Goal: Entertainment & Leisure: Browse casually

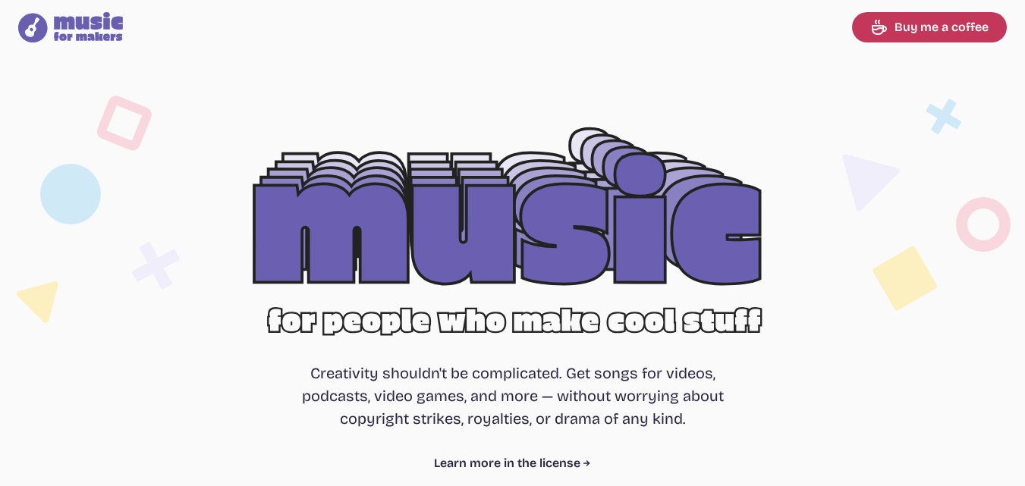
select select "most popular"
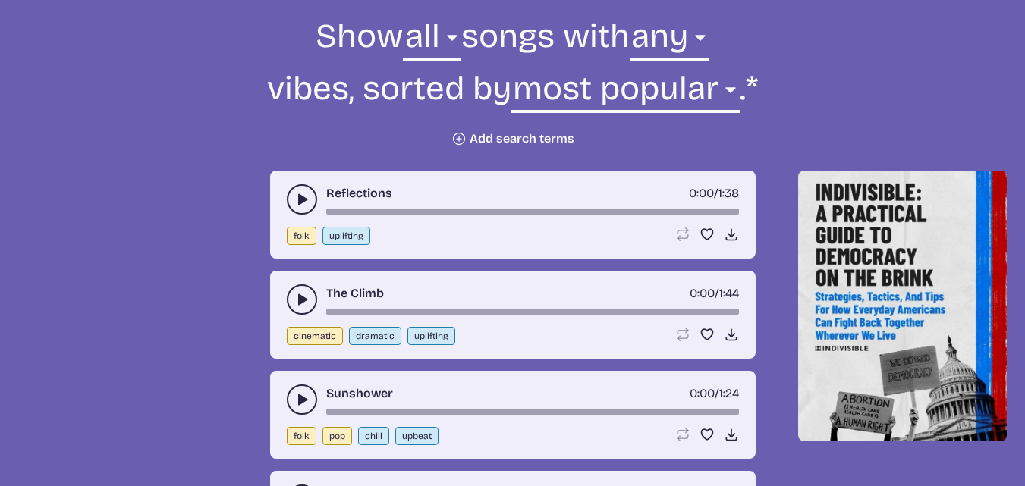
scroll to position [575, 0]
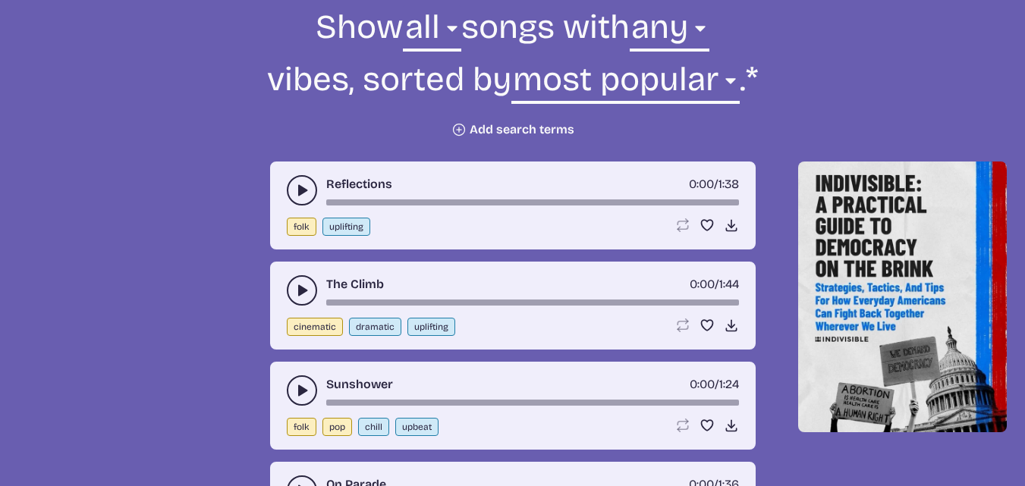
click at [293, 193] on button "play-pause toggle" at bounding box center [302, 190] width 30 height 30
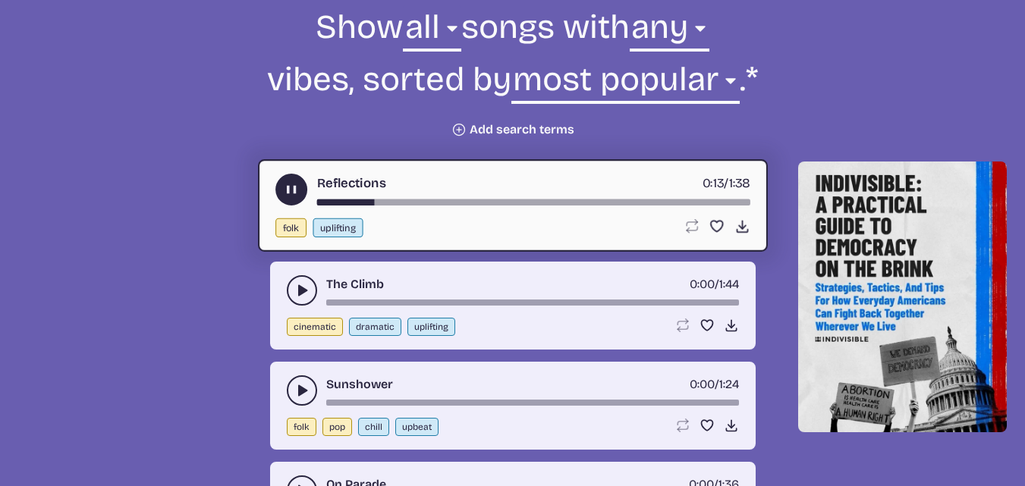
click at [293, 294] on button "play-pause toggle" at bounding box center [302, 290] width 30 height 30
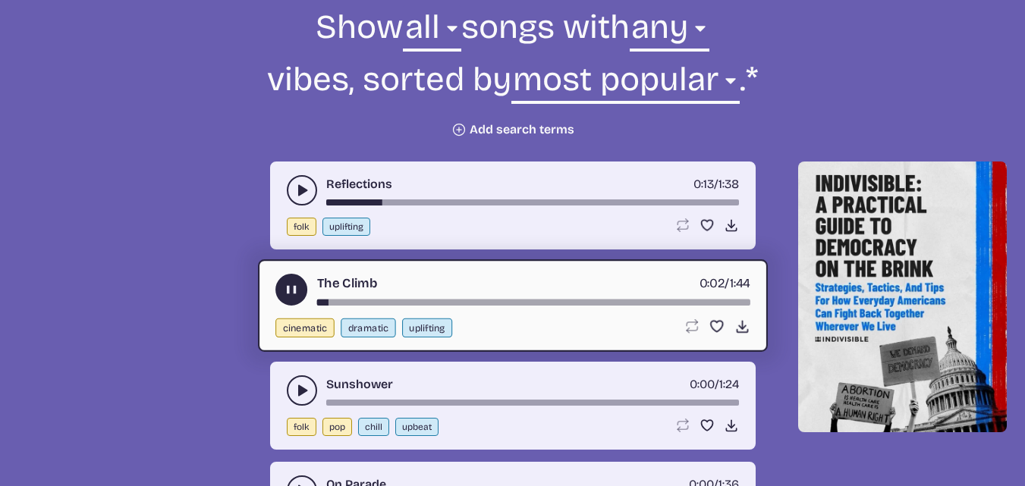
click at [296, 395] on icon "play-pause toggle" at bounding box center [301, 390] width 15 height 15
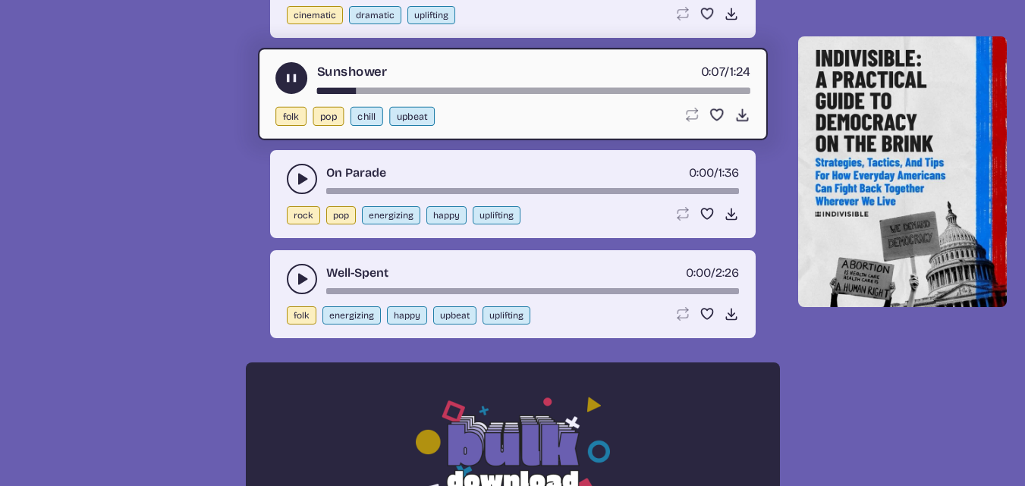
scroll to position [901, 0]
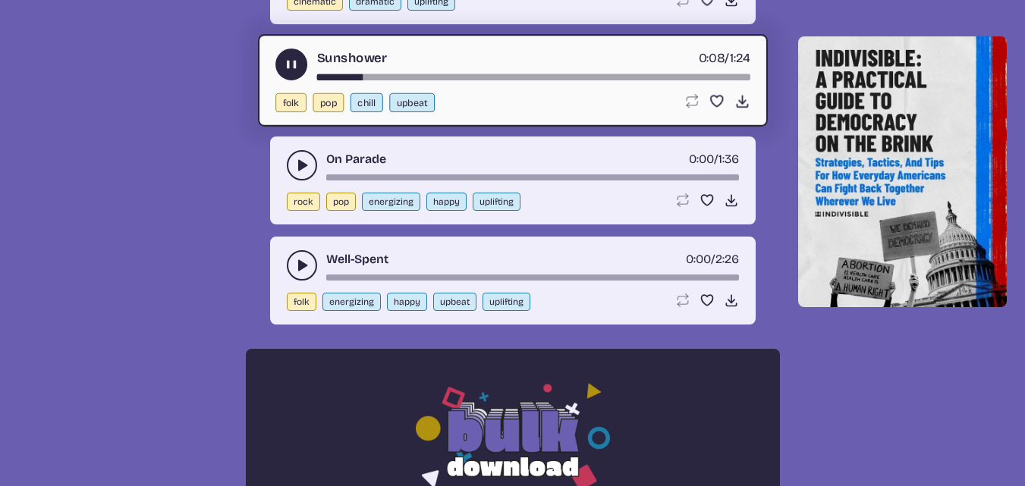
click at [297, 163] on icon "play-pause toggle" at bounding box center [301, 165] width 15 height 15
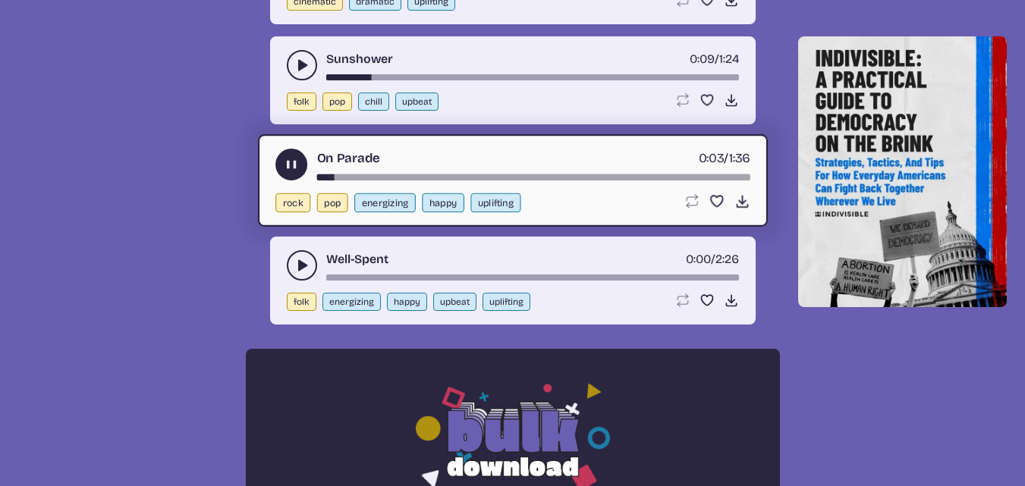
click at [297, 266] on icon "play-pause toggle" at bounding box center [301, 265] width 15 height 15
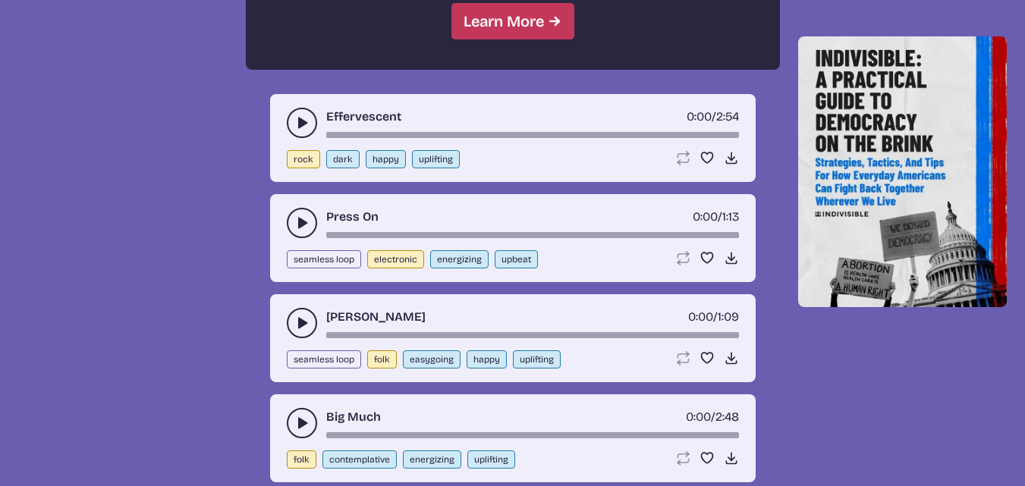
scroll to position [1530, 0]
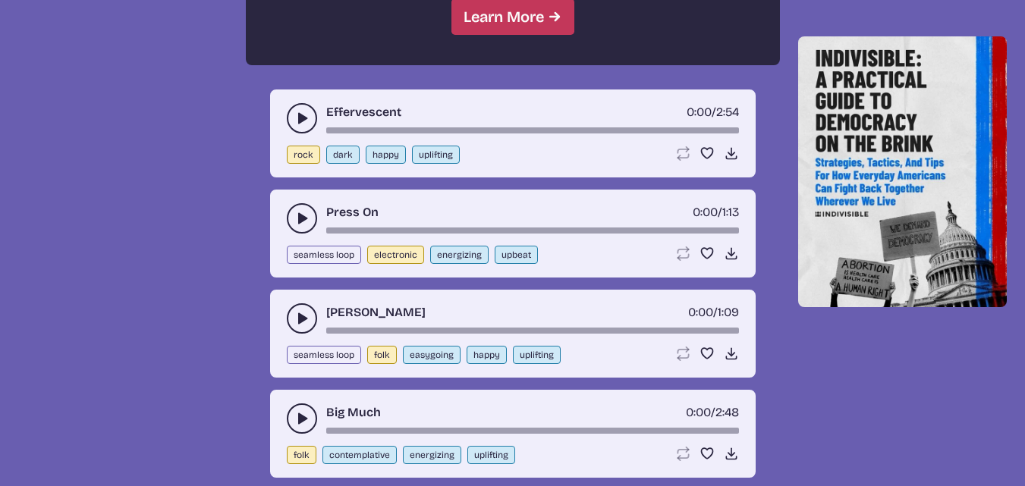
click at [304, 216] on icon "play-pause toggle" at bounding box center [301, 218] width 15 height 15
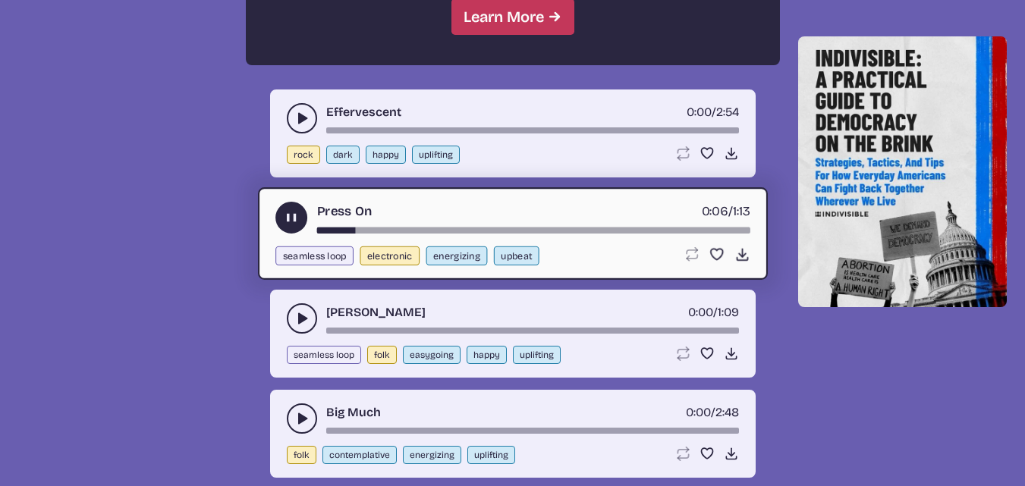
click at [297, 115] on icon "play-pause toggle" at bounding box center [301, 118] width 15 height 15
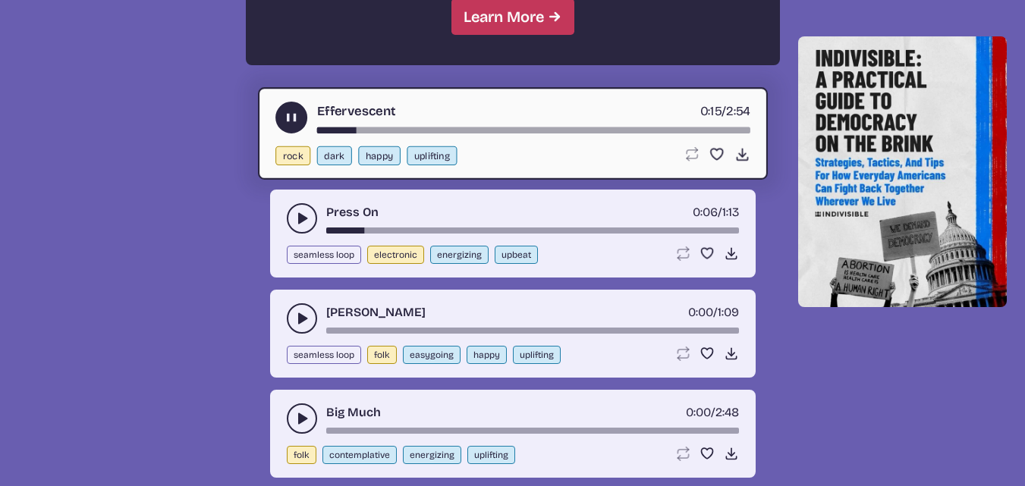
click at [299, 318] on use "play-pause toggle" at bounding box center [301, 318] width 15 height 15
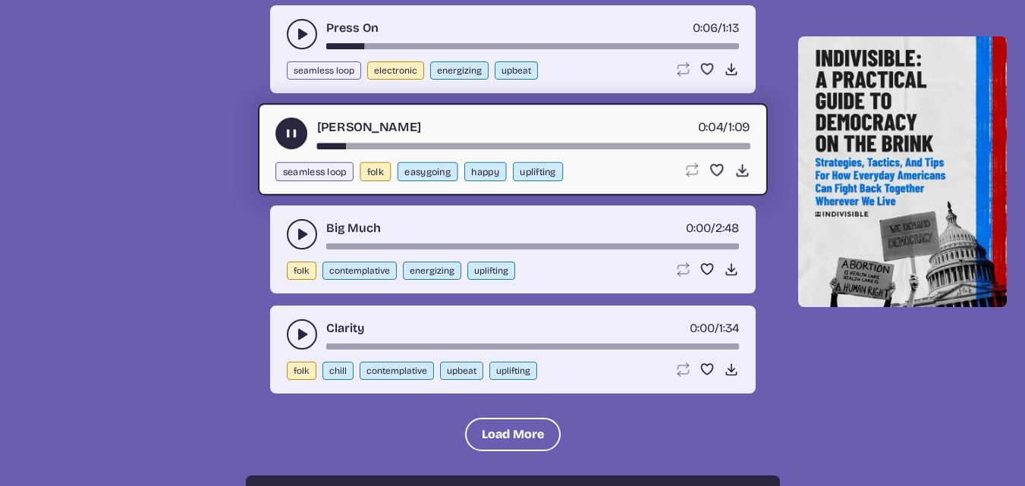
scroll to position [1732, 0]
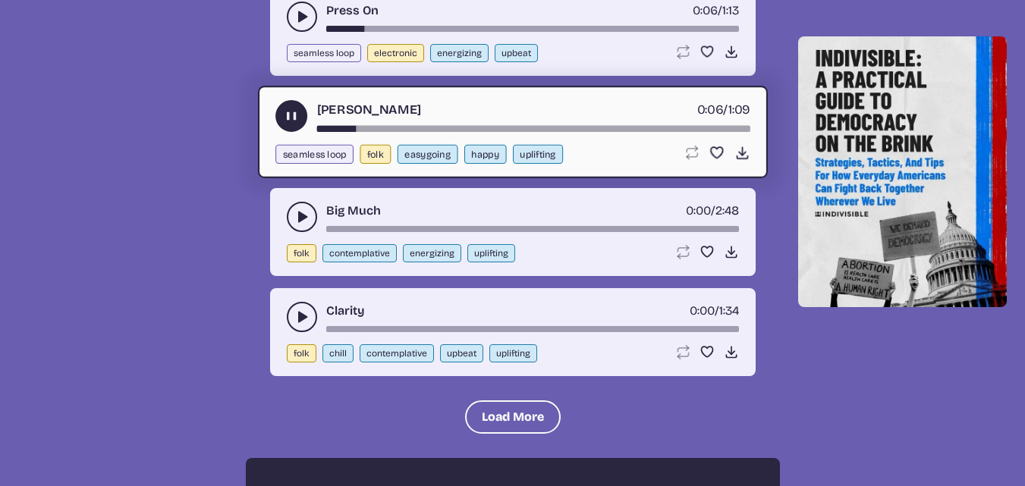
click at [297, 214] on icon "play-pause toggle" at bounding box center [301, 216] width 15 height 15
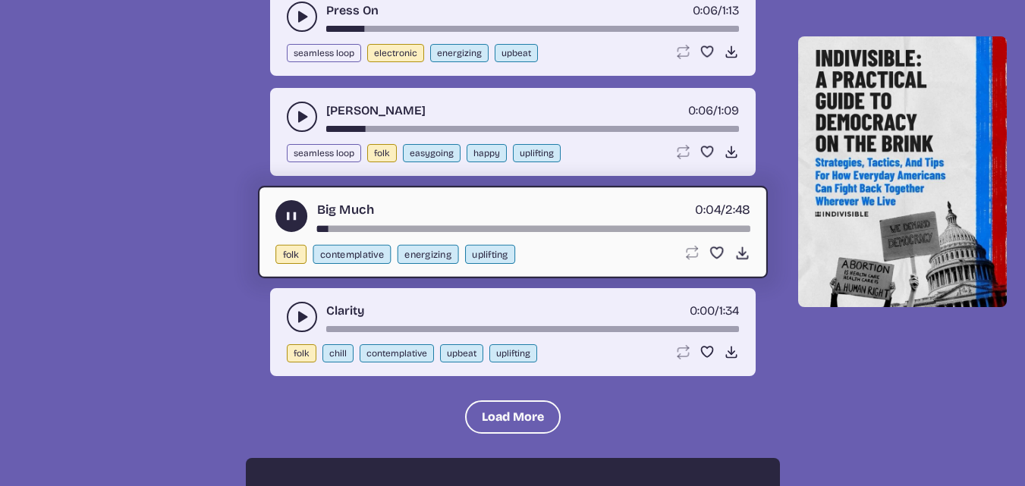
click at [304, 315] on icon "play-pause toggle" at bounding box center [301, 317] width 15 height 15
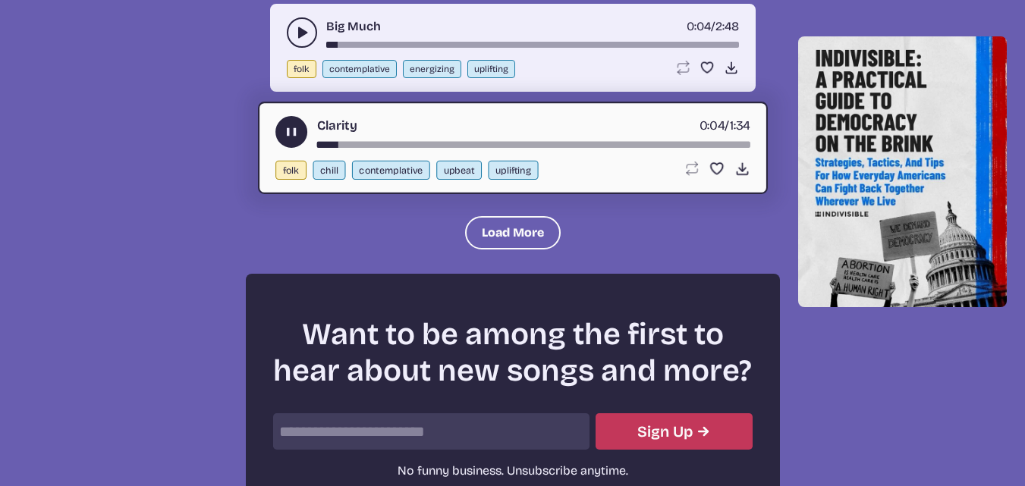
scroll to position [1934, 0]
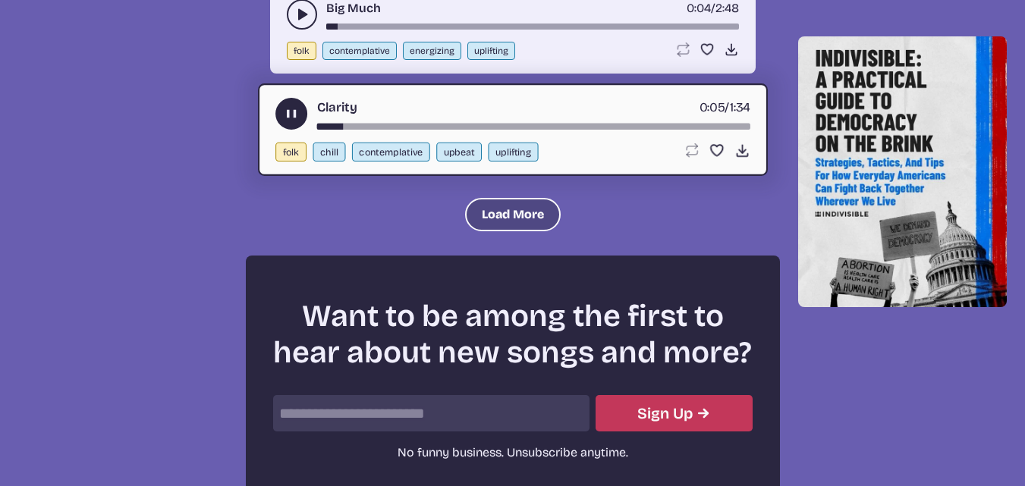
click at [488, 212] on button "Load More" at bounding box center [513, 214] width 96 height 33
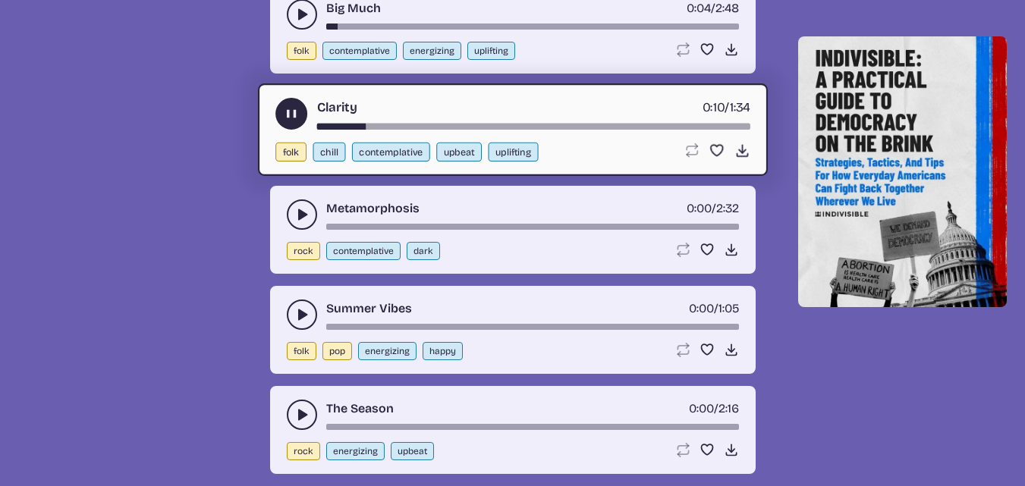
click at [296, 204] on button "play-pause toggle" at bounding box center [302, 215] width 30 height 30
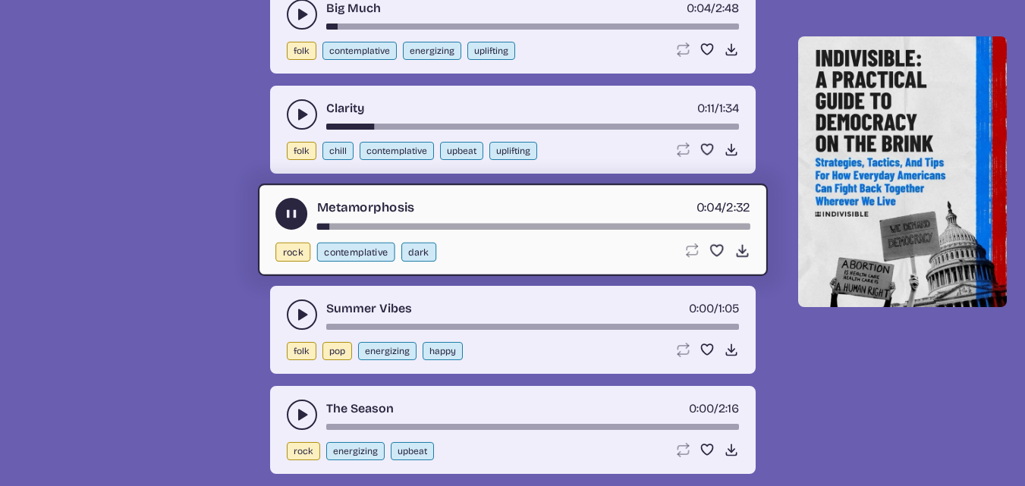
click at [303, 314] on use "play-pause toggle" at bounding box center [301, 314] width 15 height 15
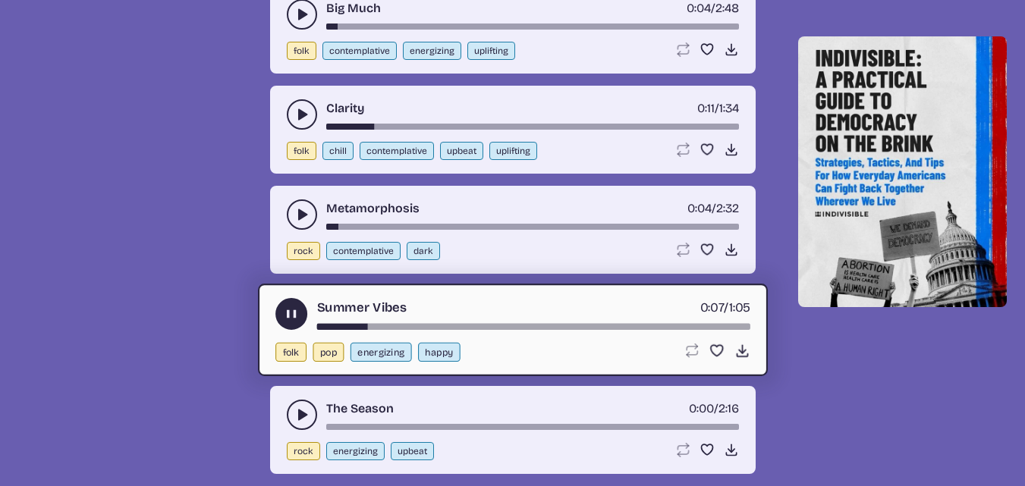
click at [299, 413] on use "play-pause toggle" at bounding box center [301, 415] width 15 height 15
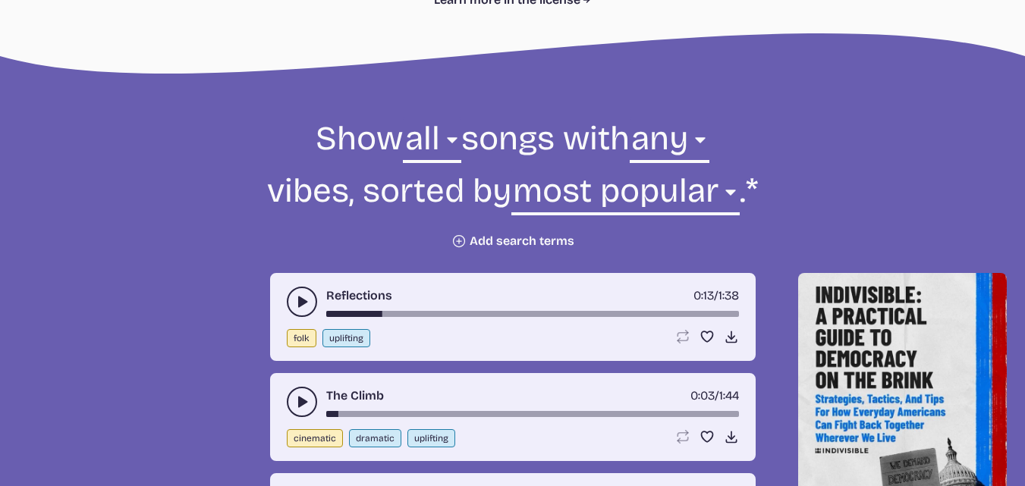
scroll to position [471, 0]
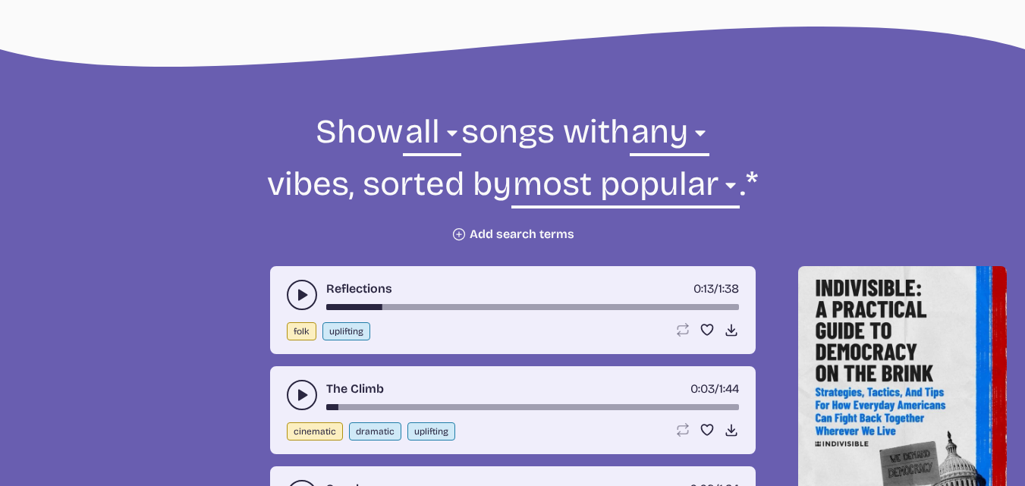
click at [466, 234] on icon "Plus icon" at bounding box center [459, 234] width 15 height 15
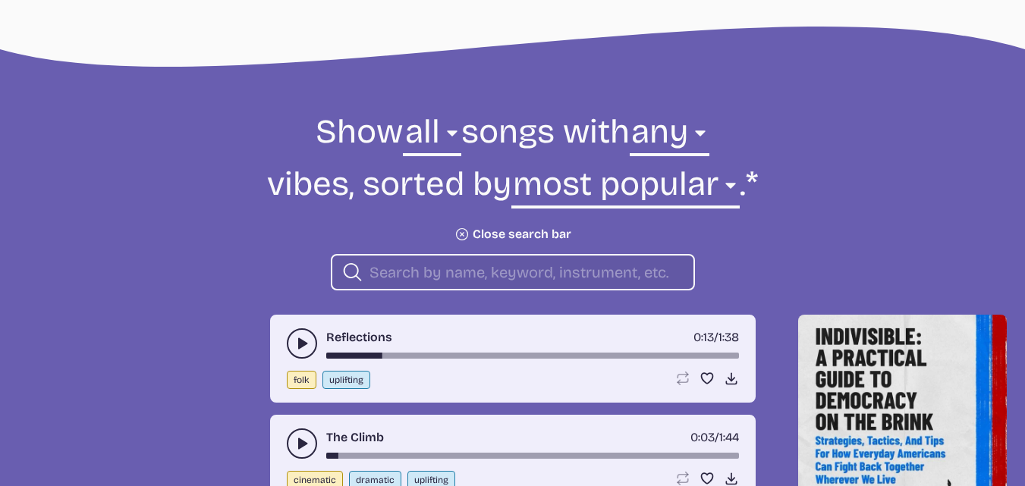
click at [449, 265] on input "search" at bounding box center [526, 273] width 312 height 20
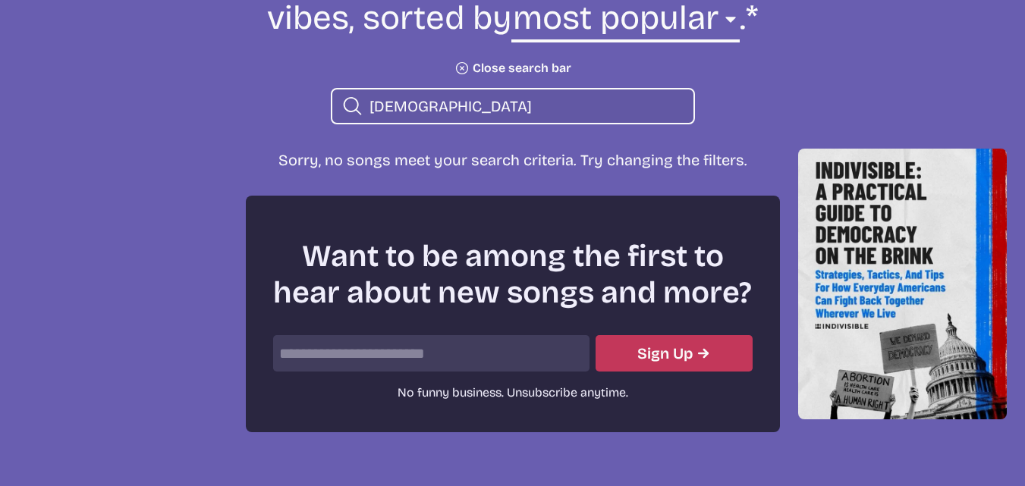
scroll to position [621, 0]
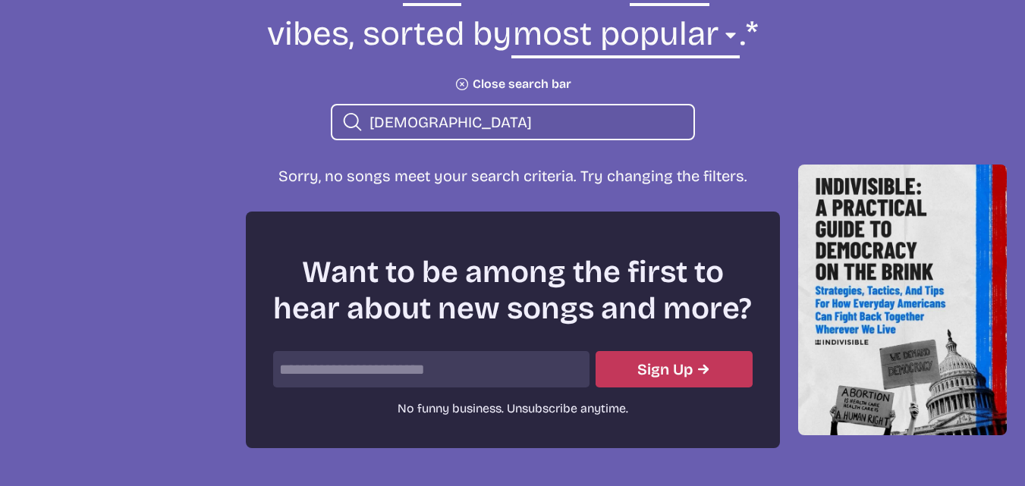
drag, startPoint x: 455, startPoint y: 109, endPoint x: 343, endPoint y: 129, distance: 113.4
click at [343, 129] on div "Search icon [DEMOGRAPHIC_DATA]" at bounding box center [513, 122] width 364 height 36
click at [432, 126] on input "[DEMOGRAPHIC_DATA]" at bounding box center [526, 122] width 312 height 20
drag, startPoint x: 432, startPoint y: 126, endPoint x: 247, endPoint y: 135, distance: 184.6
click at [247, 135] on form "Show all ambient cinematic electronic folk holiday jazz pop rock world all song…" at bounding box center [513, 50] width 826 height 181
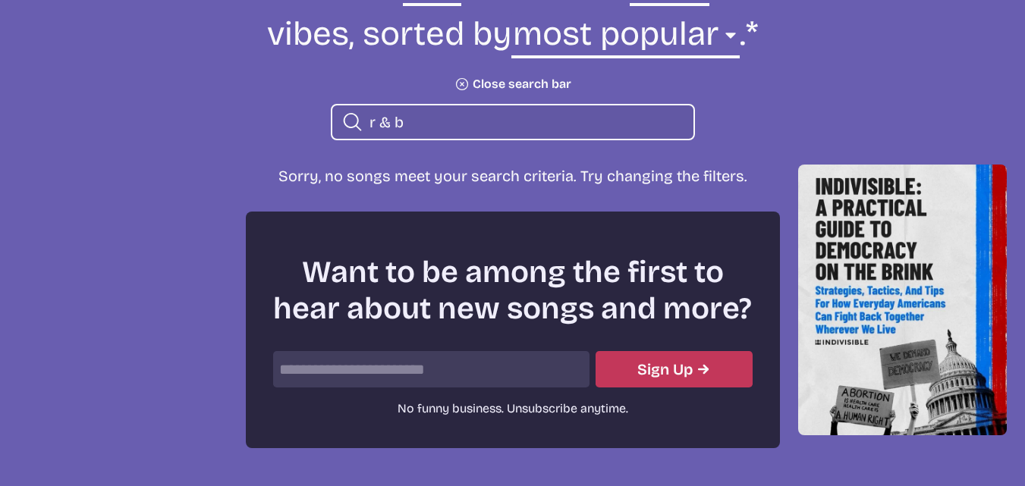
drag, startPoint x: 416, startPoint y: 118, endPoint x: 327, endPoint y: 113, distance: 88.9
click at [327, 113] on form "Show all ambient cinematic electronic folk holiday jazz pop rock world all song…" at bounding box center [513, 50] width 826 height 181
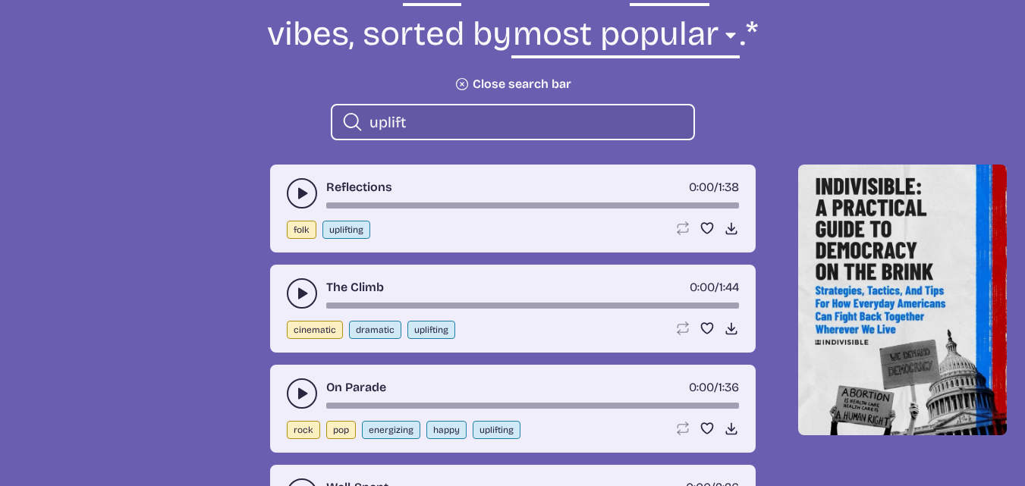
click at [298, 189] on use "play-pause toggle" at bounding box center [301, 193] width 15 height 15
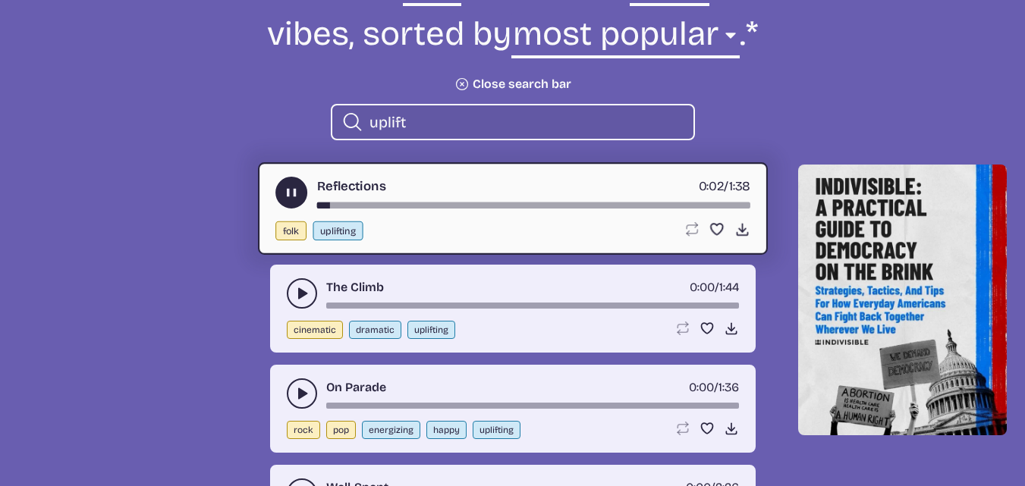
click at [298, 189] on icon "play-pause toggle" at bounding box center [291, 193] width 16 height 16
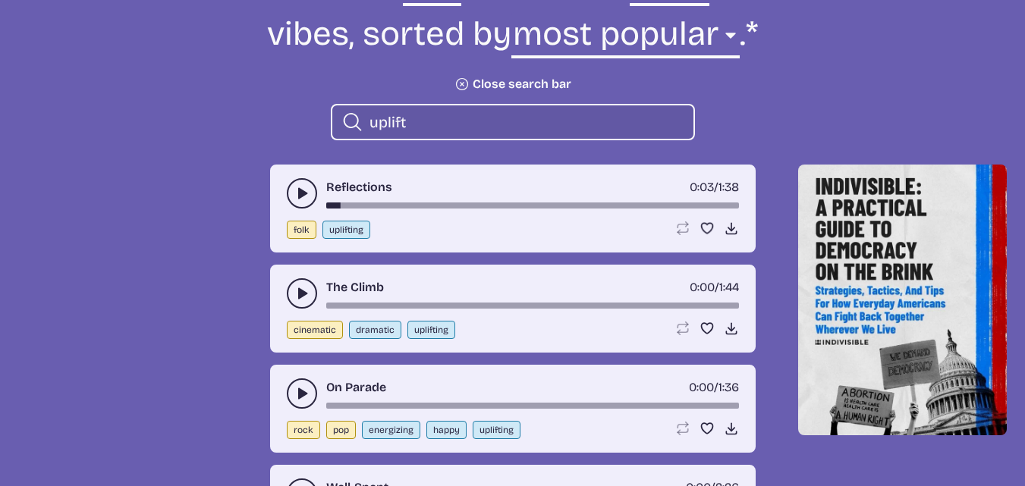
click at [304, 398] on icon "play-pause toggle" at bounding box center [301, 393] width 15 height 15
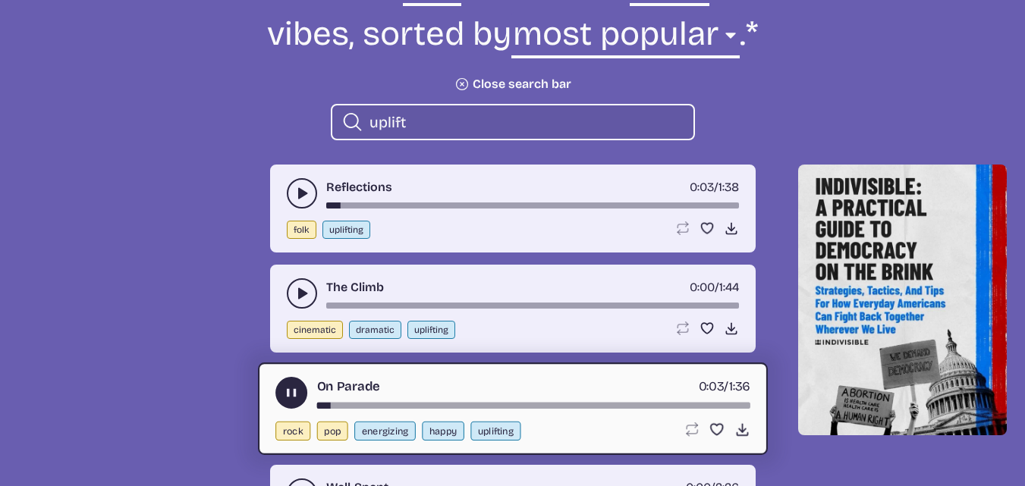
click at [297, 395] on use "play-pause toggle" at bounding box center [291, 394] width 16 height 16
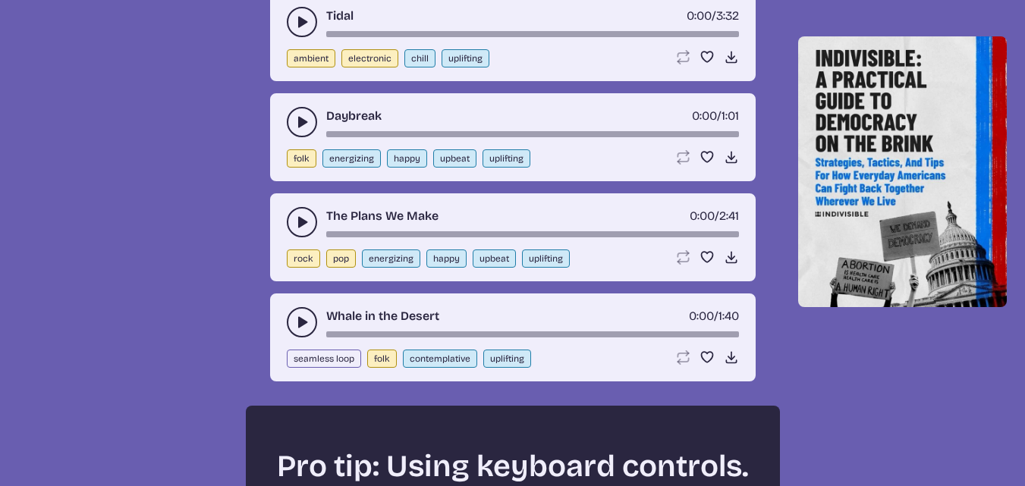
scroll to position [387, 0]
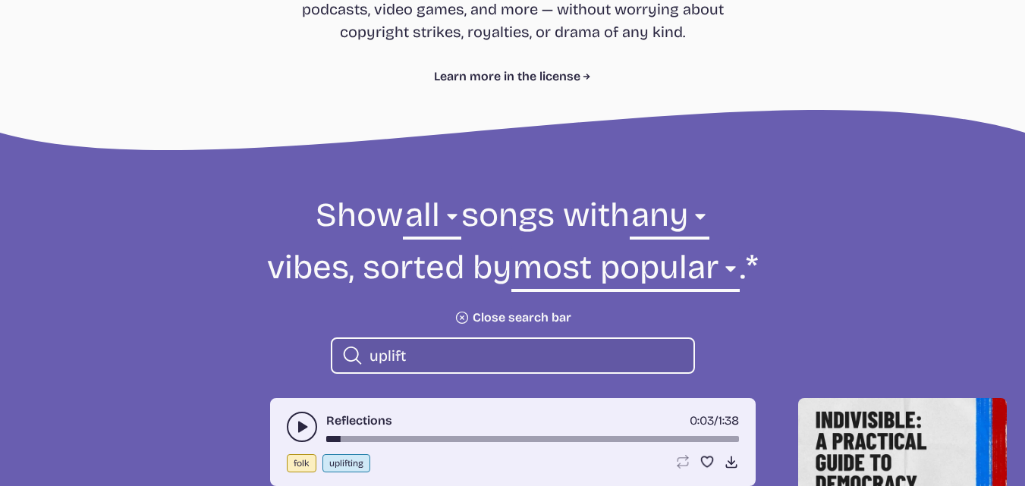
click at [466, 345] on div "Search icon uplift" at bounding box center [513, 356] width 364 height 36
click at [439, 348] on input "uplift" at bounding box center [526, 356] width 312 height 20
drag, startPoint x: 439, startPoint y: 348, endPoint x: 278, endPoint y: 318, distance: 164.3
click at [278, 318] on form "Show all ambient cinematic electronic folk holiday jazz pop rock world all song…" at bounding box center [513, 284] width 826 height 181
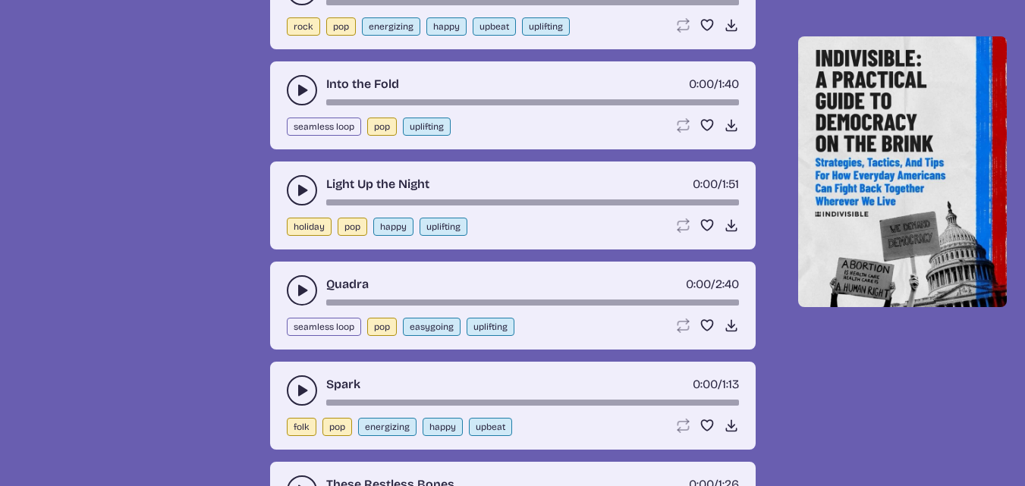
scroll to position [1814, 0]
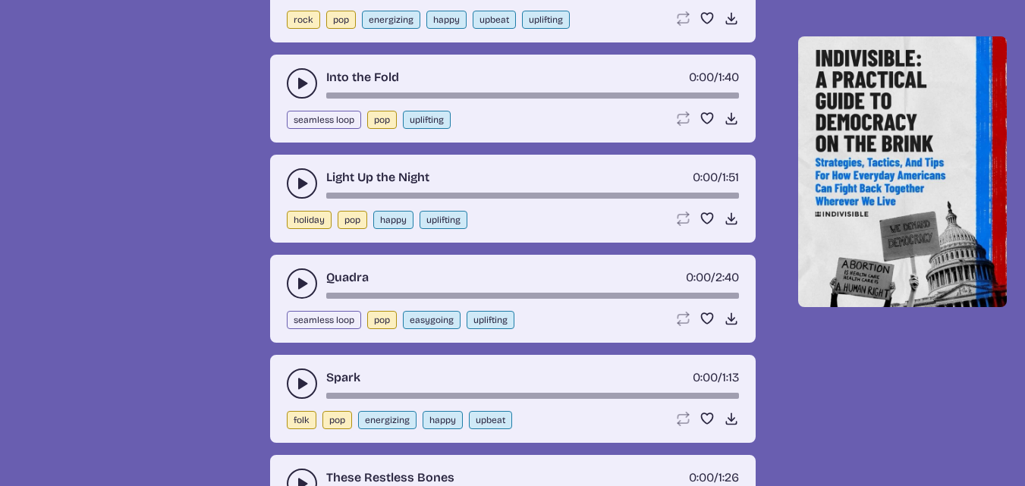
type input "pop"
click at [297, 83] on icon "play-pause toggle" at bounding box center [301, 83] width 15 height 15
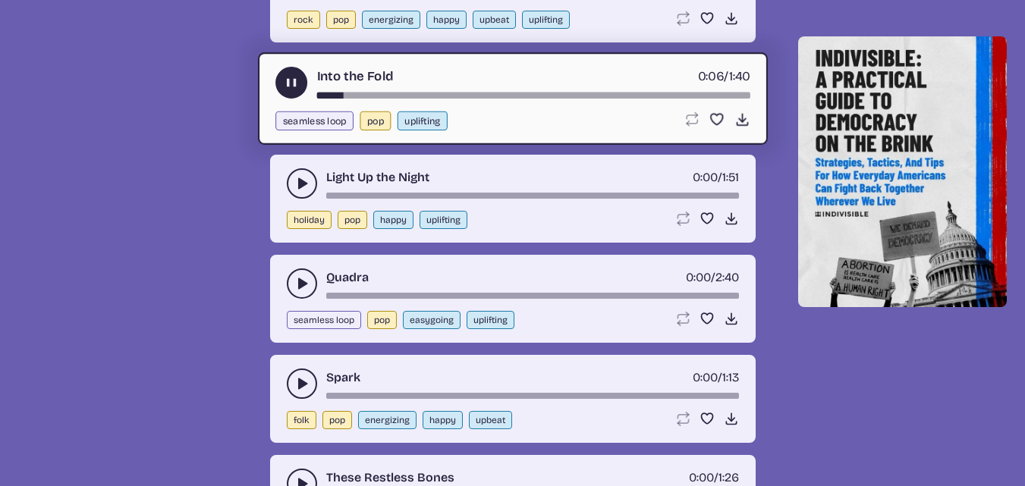
click at [297, 177] on icon "play-pause toggle" at bounding box center [301, 183] width 15 height 15
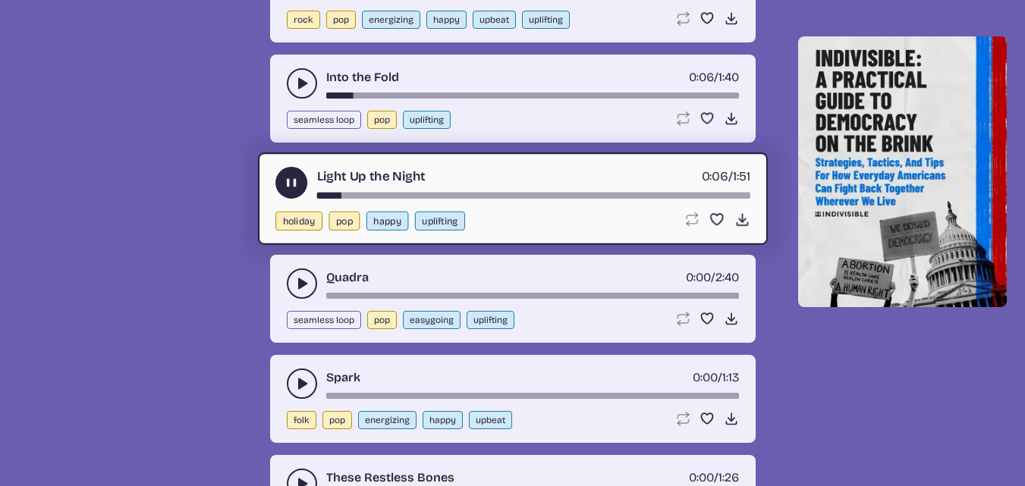
click at [300, 375] on button "play-pause toggle" at bounding box center [302, 384] width 30 height 30
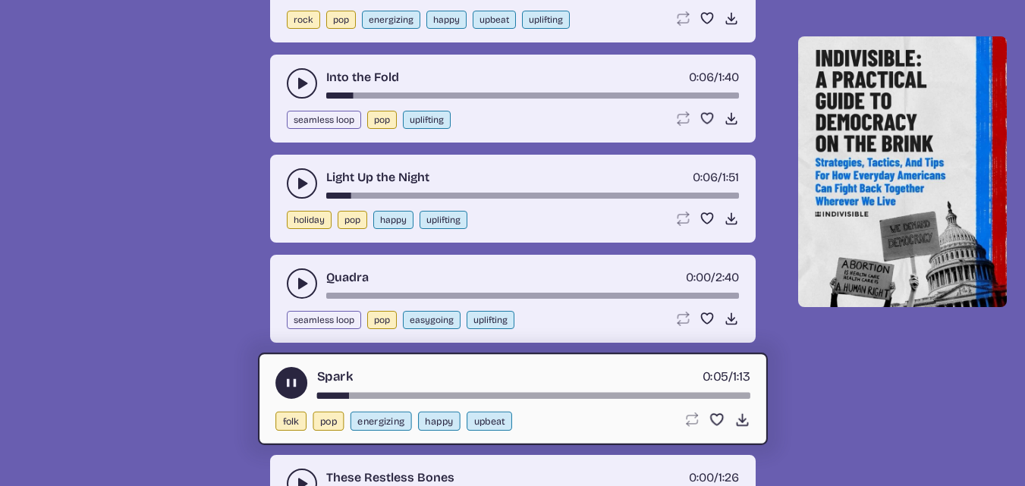
click at [293, 275] on button "play-pause toggle" at bounding box center [302, 284] width 30 height 30
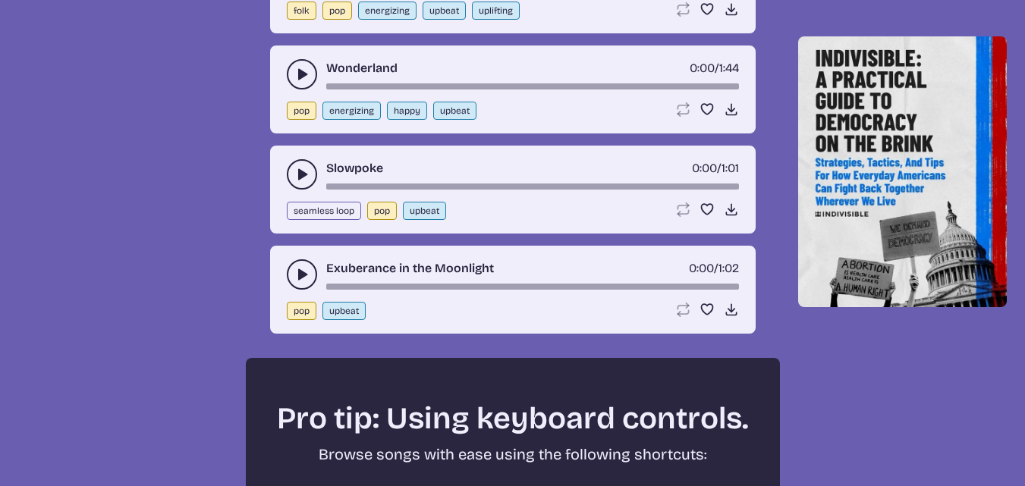
scroll to position [2331, 0]
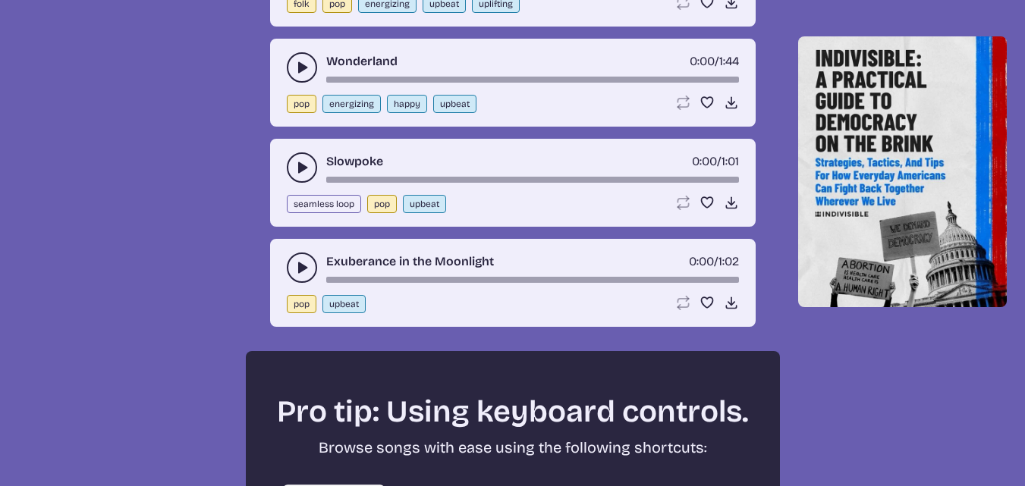
click at [297, 165] on icon "play-pause toggle" at bounding box center [301, 167] width 15 height 15
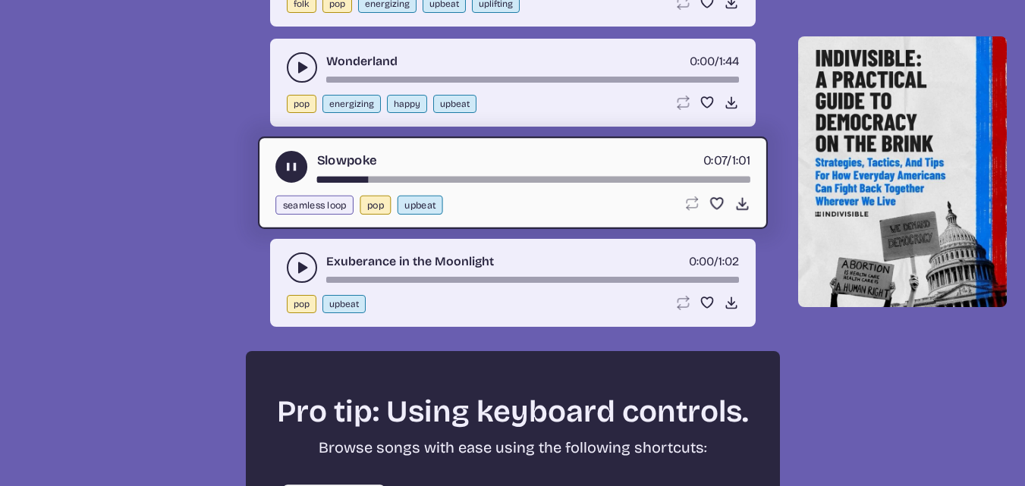
click at [297, 266] on icon "play-pause toggle" at bounding box center [301, 267] width 15 height 15
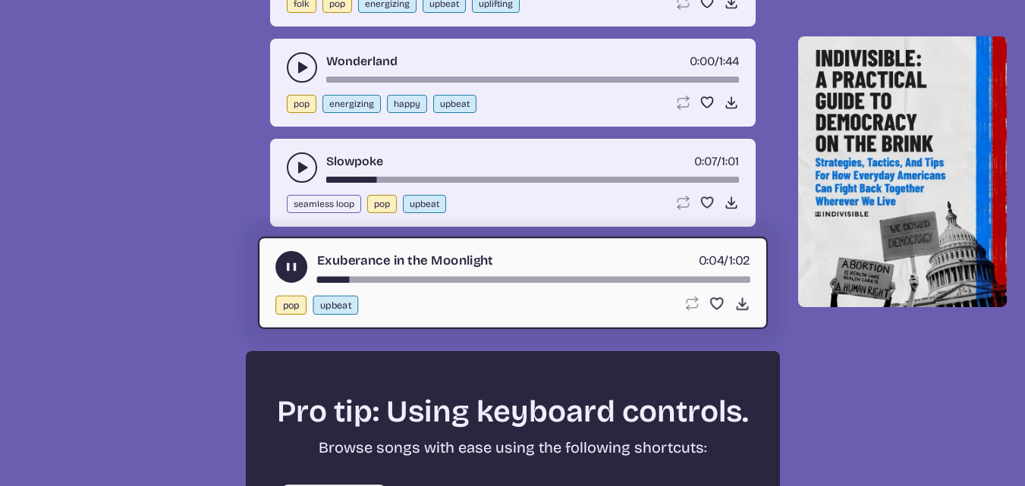
click at [294, 61] on icon "play-pause toggle" at bounding box center [301, 67] width 15 height 15
